Goal: Feedback & Contribution: Submit feedback/report problem

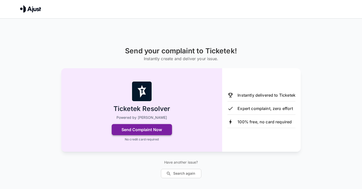
click at [158, 128] on button "Send Complaint Now" at bounding box center [142, 129] width 60 height 11
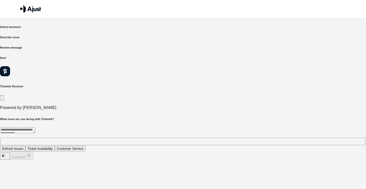
click at [35, 127] on textarea at bounding box center [17, 130] width 35 height 6
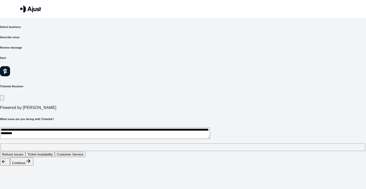
type textarea "**********"
click at [85, 152] on button "Customer Service" at bounding box center [70, 154] width 31 height 5
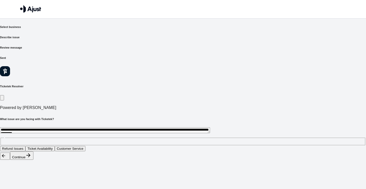
click at [33, 160] on button "Continue" at bounding box center [21, 155] width 23 height 8
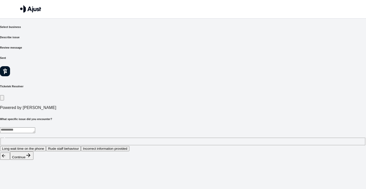
click at [129, 146] on button "Incorrect information provided" at bounding box center [105, 148] width 48 height 5
click at [33, 160] on button "Continue" at bounding box center [21, 155] width 23 height 8
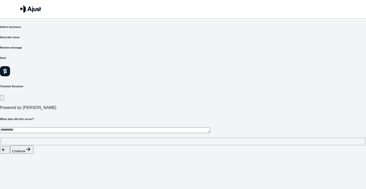
click at [147, 127] on div "* ​" at bounding box center [183, 136] width 366 height 18
type textarea "**********"
click at [33, 154] on button "Continue" at bounding box center [21, 149] width 23 height 8
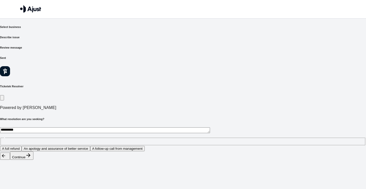
click at [145, 146] on button "A follow-up call from management" at bounding box center [117, 148] width 55 height 5
click at [33, 160] on button "Continue" at bounding box center [21, 155] width 23 height 8
